Goal: Task Accomplishment & Management: Use online tool/utility

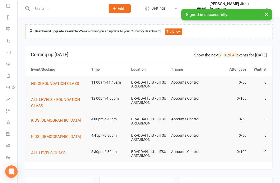
scroll to position [61, 0]
click at [9, 161] on link "Class check-in" at bounding box center [12, 158] width 12 height 12
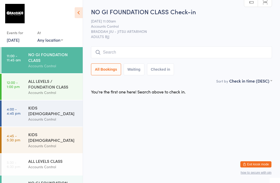
click at [201, 50] on input "search" at bounding box center [181, 52] width 181 height 12
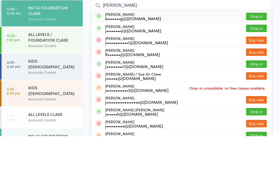
type input "Jacob"
click at [256, 72] on button "Drop in" at bounding box center [256, 76] width 21 height 8
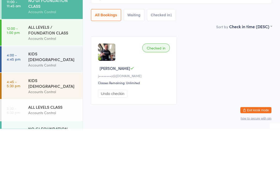
type input "y"
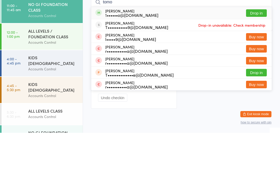
type input "tomo"
click at [257, 60] on button "Drop in" at bounding box center [256, 64] width 21 height 8
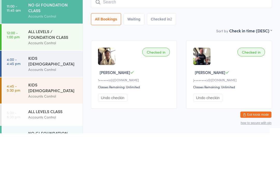
scroll to position [0, 0]
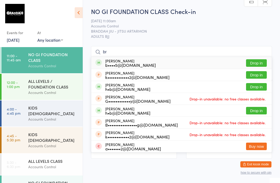
type input "br"
click at [256, 62] on button "Drop in" at bounding box center [256, 63] width 21 height 8
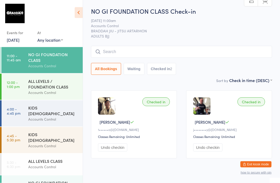
scroll to position [1, 0]
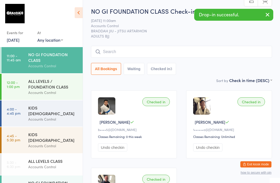
click at [132, 53] on input "search" at bounding box center [181, 52] width 181 height 12
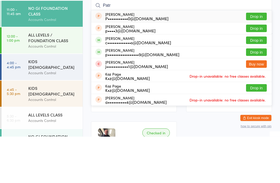
type input "Patr"
click at [257, 95] on button "Drop in" at bounding box center [256, 99] width 21 height 8
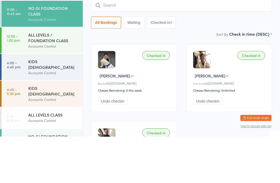
scroll to position [47, 0]
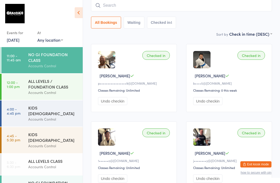
click at [221, 6] on input "search" at bounding box center [181, 5] width 181 height 12
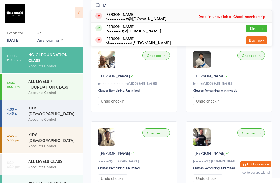
type input "M"
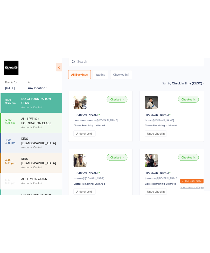
scroll to position [0, 0]
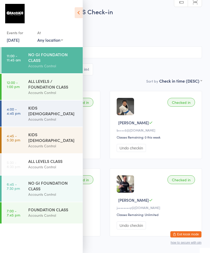
click at [179, 128] on div "Checked in Brian L b••••5@gmail.com Classes Remaining: 0 this week Undo checkin" at bounding box center [156, 125] width 92 height 68
click at [188, 183] on button "Exit kiosk mode" at bounding box center [185, 234] width 31 height 6
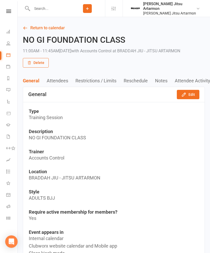
click at [8, 127] on link "Gradings" at bounding box center [12, 126] width 12 height 12
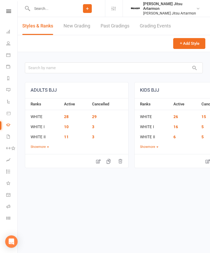
click at [75, 29] on link "New Grading" at bounding box center [76, 26] width 27 height 18
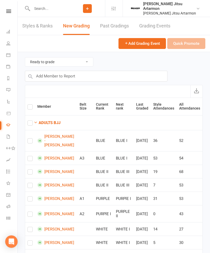
click at [49, 5] on input "text" at bounding box center [49, 8] width 39 height 7
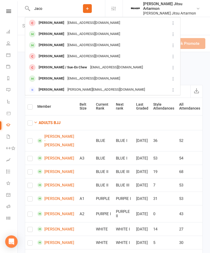
type input "Jaco"
click at [47, 37] on div "Jacob Kelly" at bounding box center [51, 34] width 29 height 8
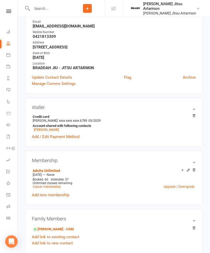
scroll to position [67, 0]
click at [10, 221] on link "Class check-in" at bounding box center [12, 219] width 12 height 12
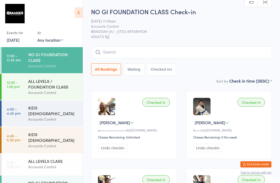
click at [186, 49] on input "search" at bounding box center [181, 52] width 181 height 12
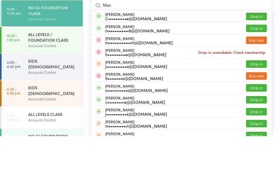
type input "Max"
click at [210, 72] on button "Drop in" at bounding box center [256, 76] width 21 height 8
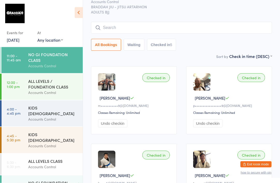
scroll to position [23, 0]
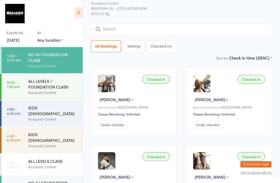
click at [115, 35] on input "search" at bounding box center [181, 29] width 181 height 12
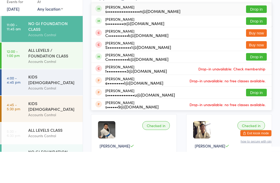
type input "Steve"
click at [210, 49] on button "Drop in" at bounding box center [256, 53] width 21 height 8
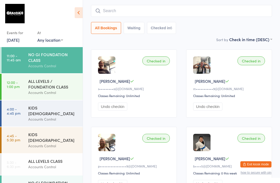
scroll to position [39, 0]
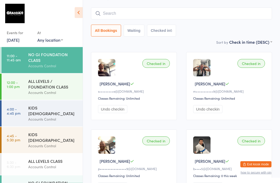
click at [141, 11] on input "search" at bounding box center [181, 14] width 181 height 12
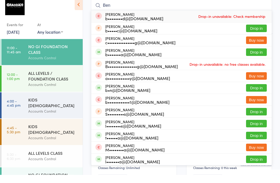
type input "Ben"
click at [210, 57] on button "Drop in" at bounding box center [256, 61] width 21 height 8
